Goal: Task Accomplishment & Management: Use online tool/utility

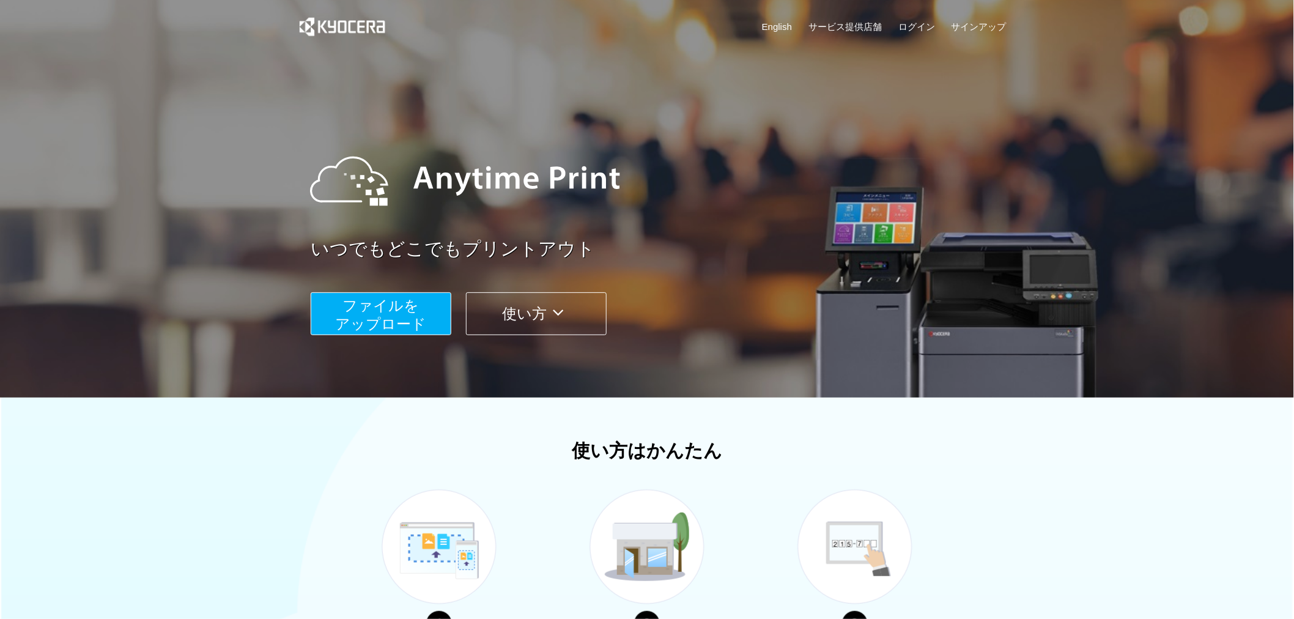
drag, startPoint x: 419, startPoint y: 288, endPoint x: 405, endPoint y: 312, distance: 28.2
click at [405, 312] on div "ファイルを ​​アップロード 使い方" at bounding box center [662, 304] width 703 height 61
click at [405, 312] on span "ファイルを ​​アップロード" at bounding box center [381, 314] width 91 height 35
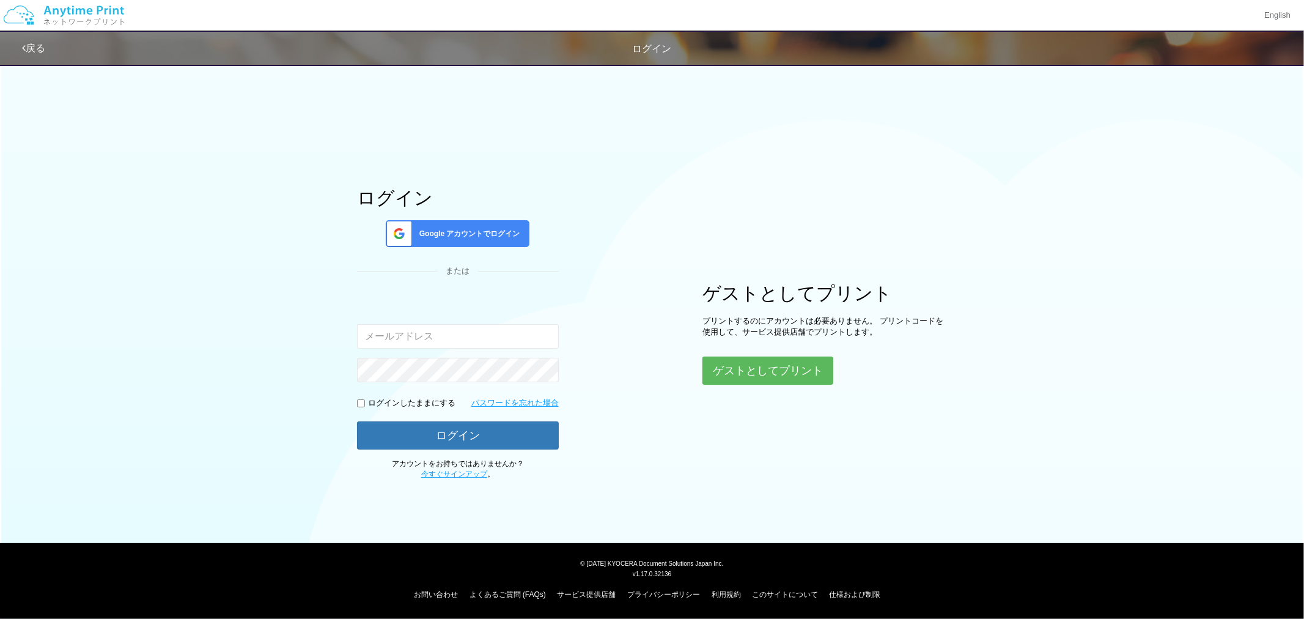
type input "[EMAIL_ADDRESS][DOMAIN_NAME]"
click at [533, 432] on button "ログイン" at bounding box center [458, 434] width 202 height 27
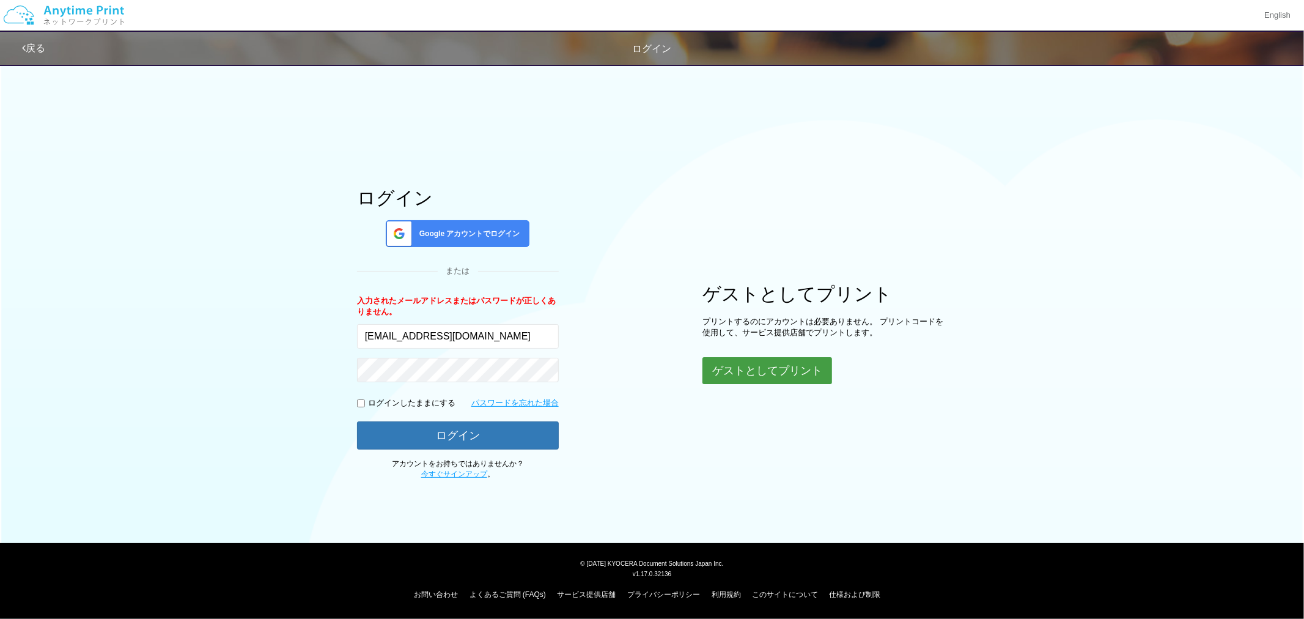
click at [747, 381] on button "ゲストとしてプリント" at bounding box center [768, 370] width 130 height 27
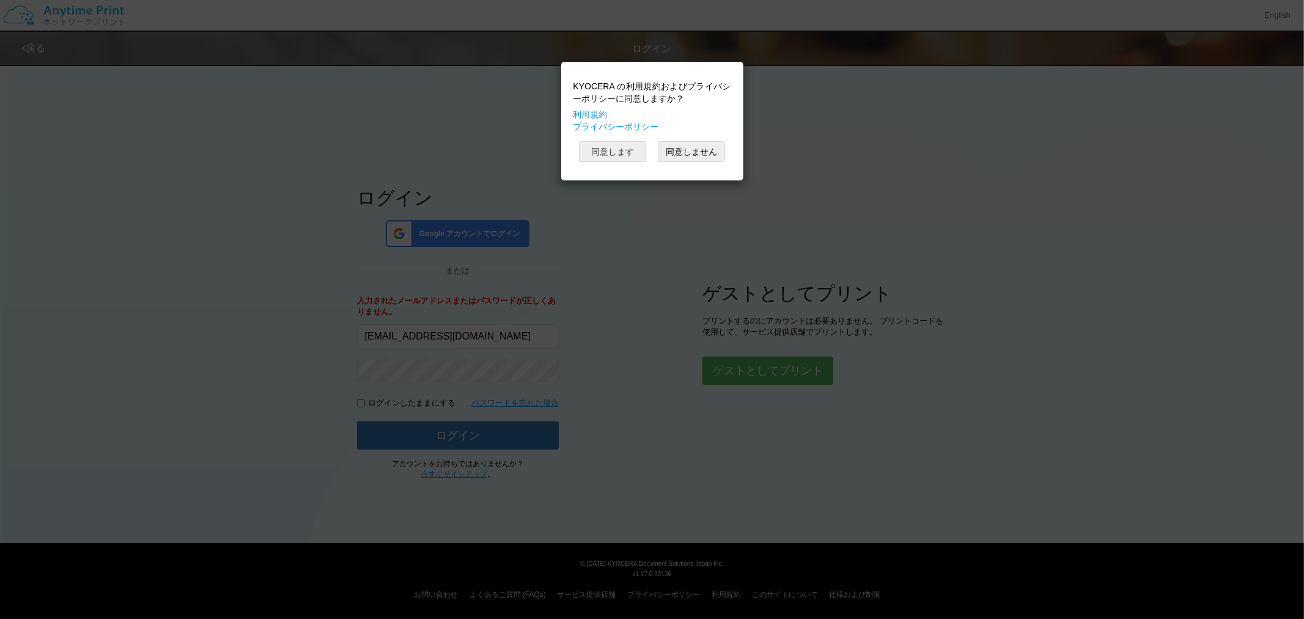
click at [618, 150] on button "同意します" at bounding box center [612, 151] width 67 height 21
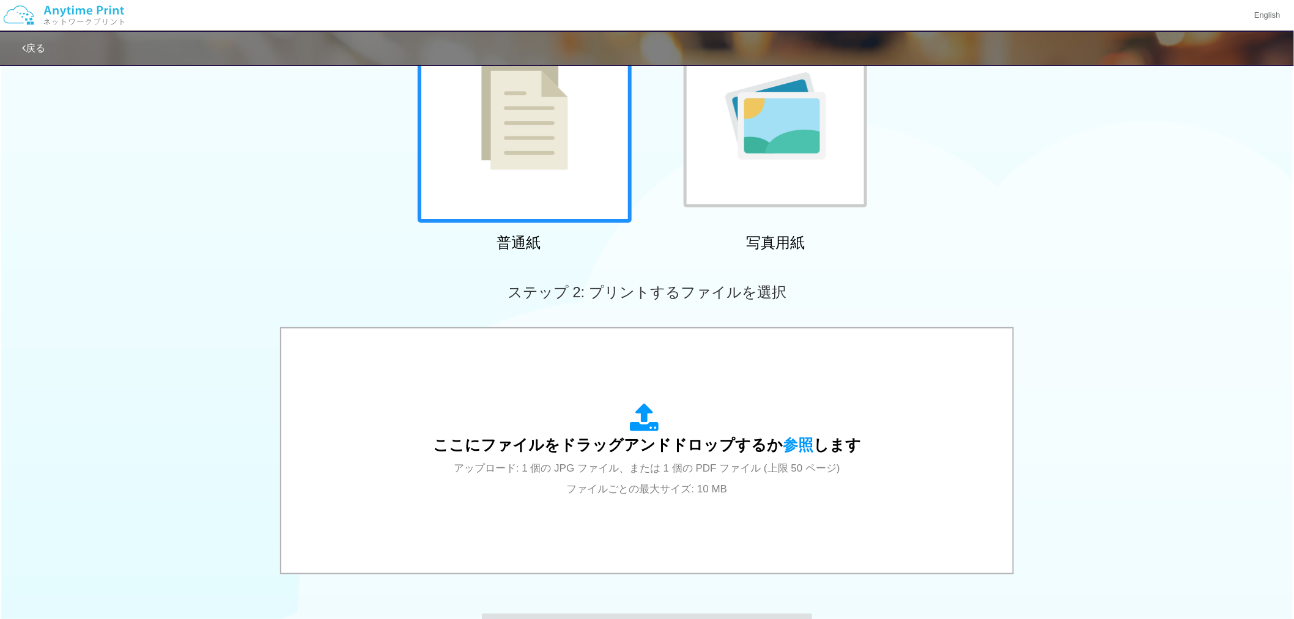
scroll to position [311, 0]
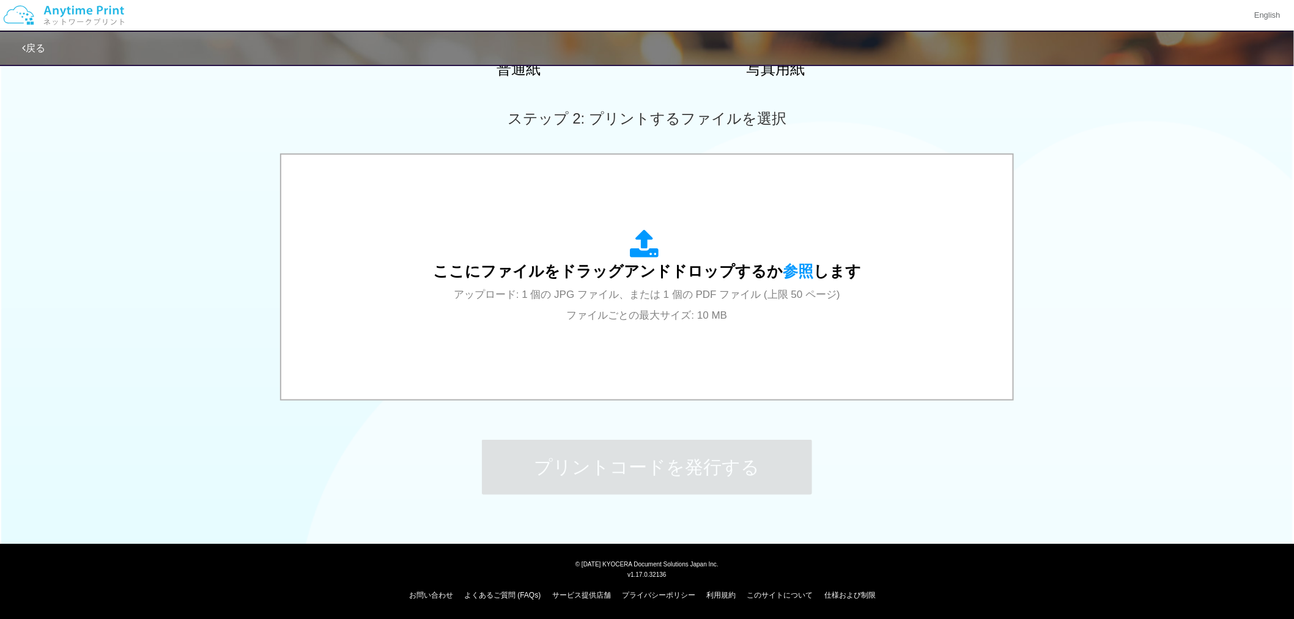
click at [602, 279] on span "ここにファイルをドラッグアンドドロップするか 参照 します" at bounding box center [647, 270] width 428 height 17
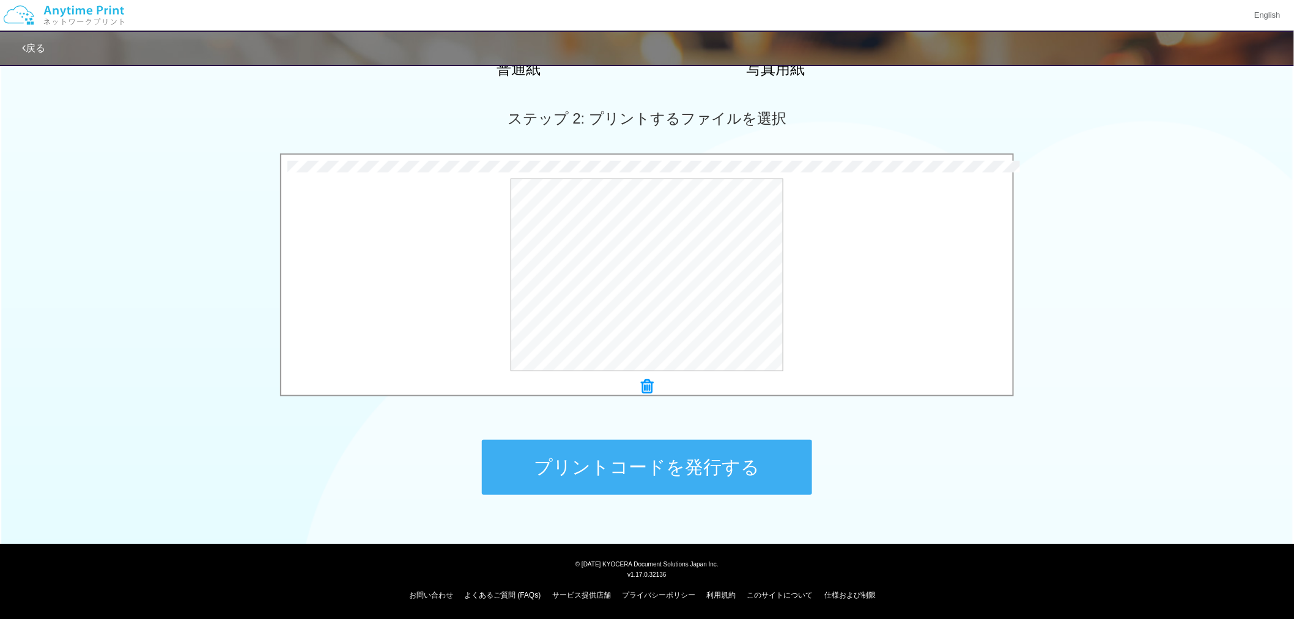
click at [608, 459] on button "プリントコードを発行する" at bounding box center [647, 467] width 330 height 55
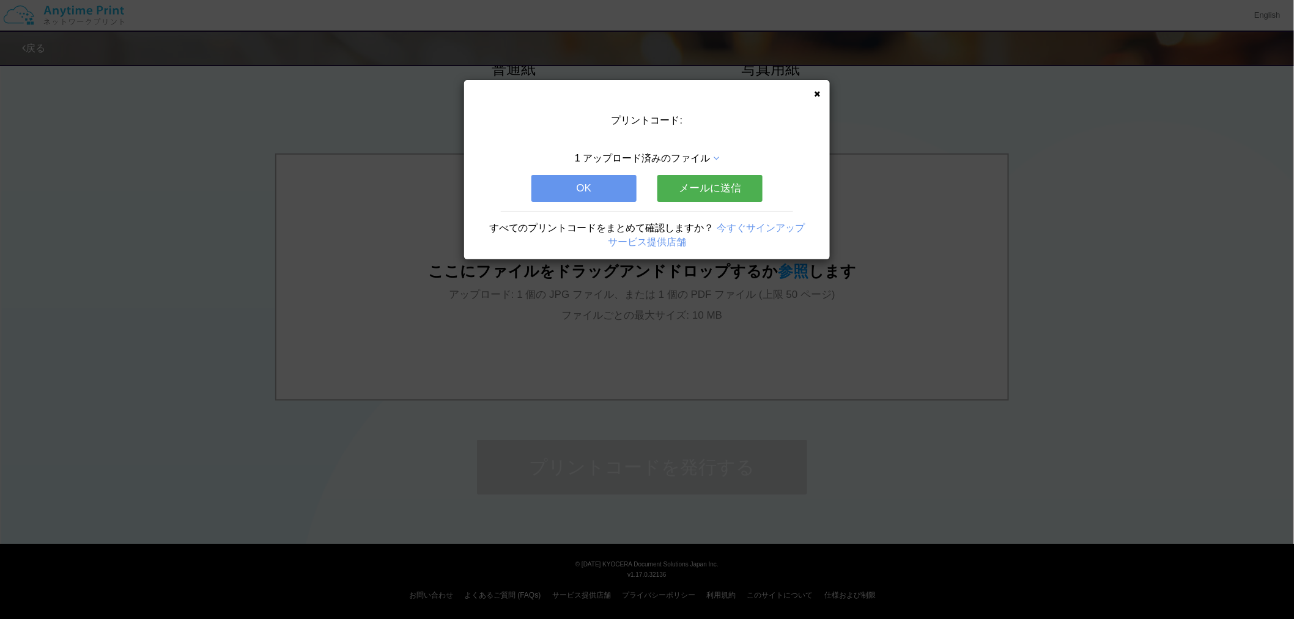
scroll to position [0, 0]
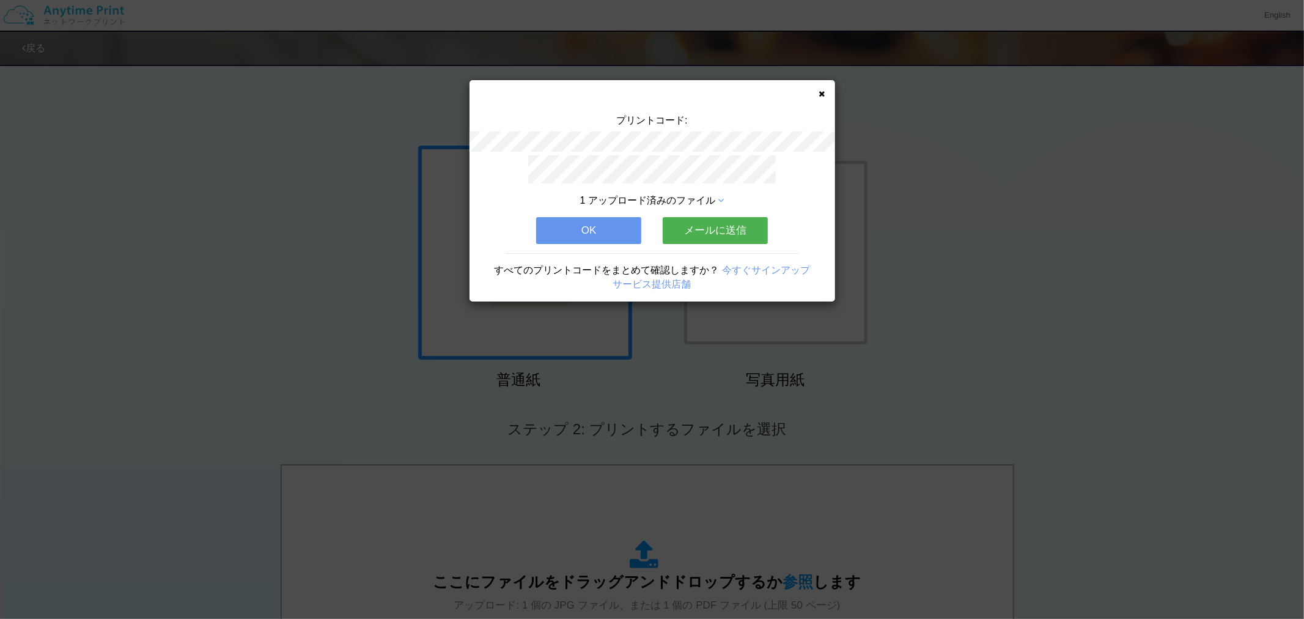
click at [712, 229] on button "メールに送信" at bounding box center [715, 230] width 105 height 27
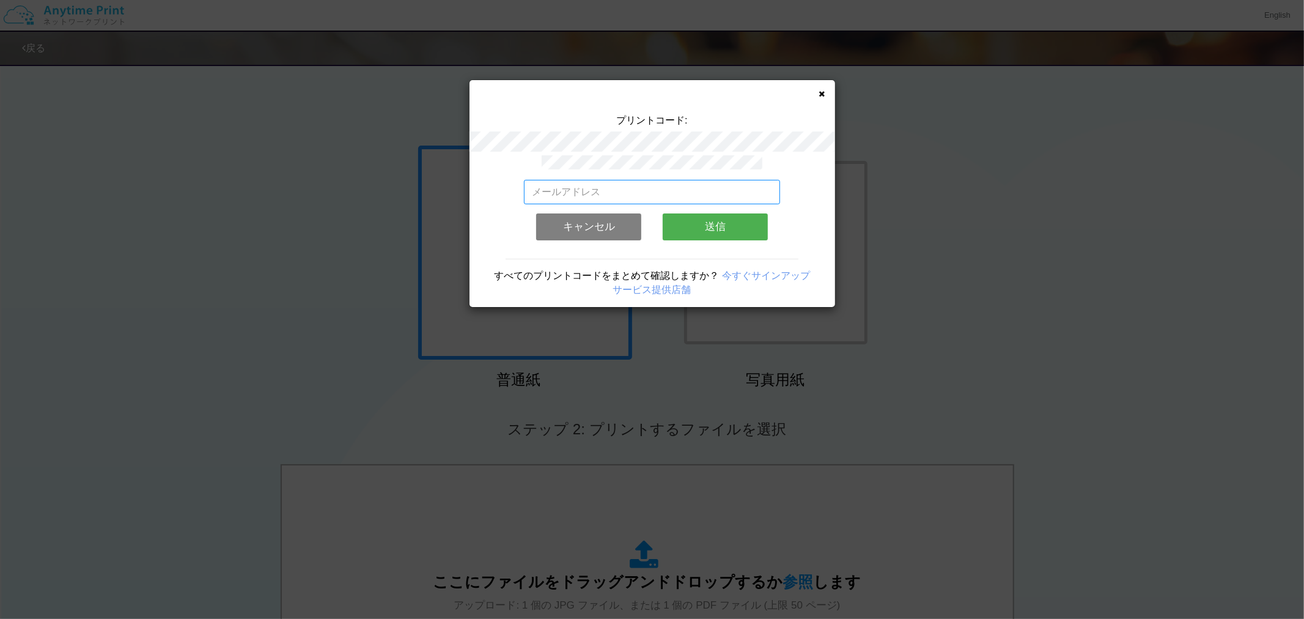
click at [688, 185] on input "email" at bounding box center [652, 192] width 256 height 24
type input "[EMAIL_ADDRESS][DOMAIN_NAME]"
click at [690, 213] on button "送信" at bounding box center [715, 226] width 105 height 27
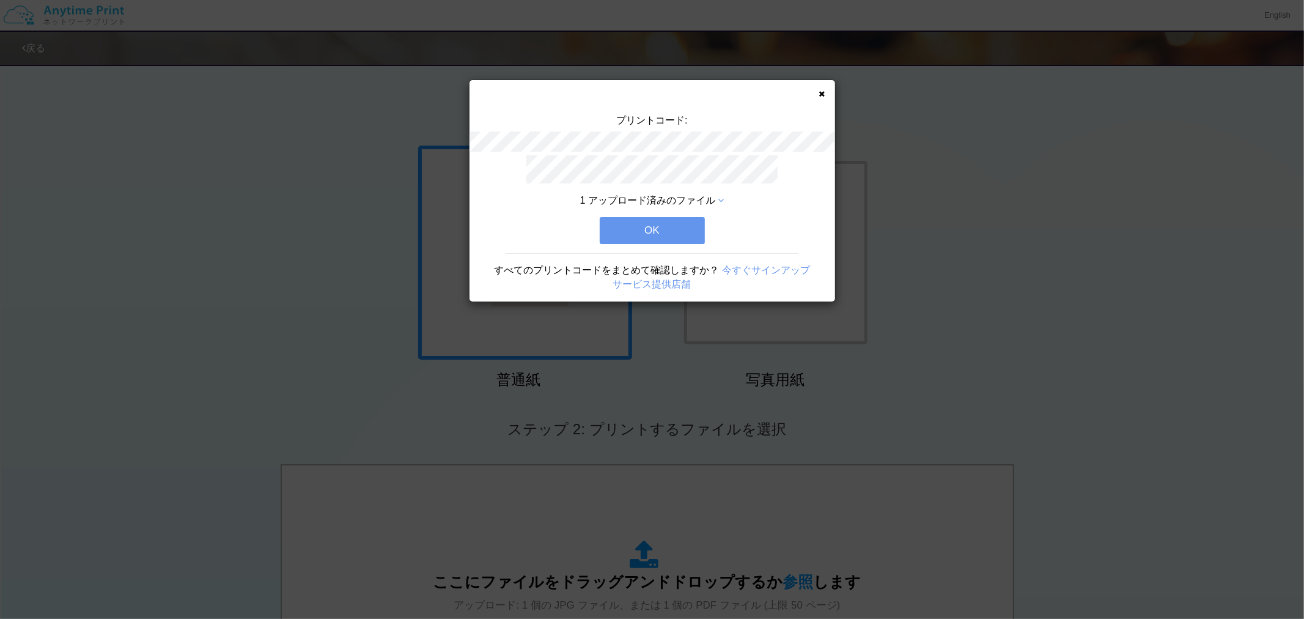
click at [687, 217] on button "OK" at bounding box center [652, 230] width 105 height 27
